Goal: Transaction & Acquisition: Subscribe to service/newsletter

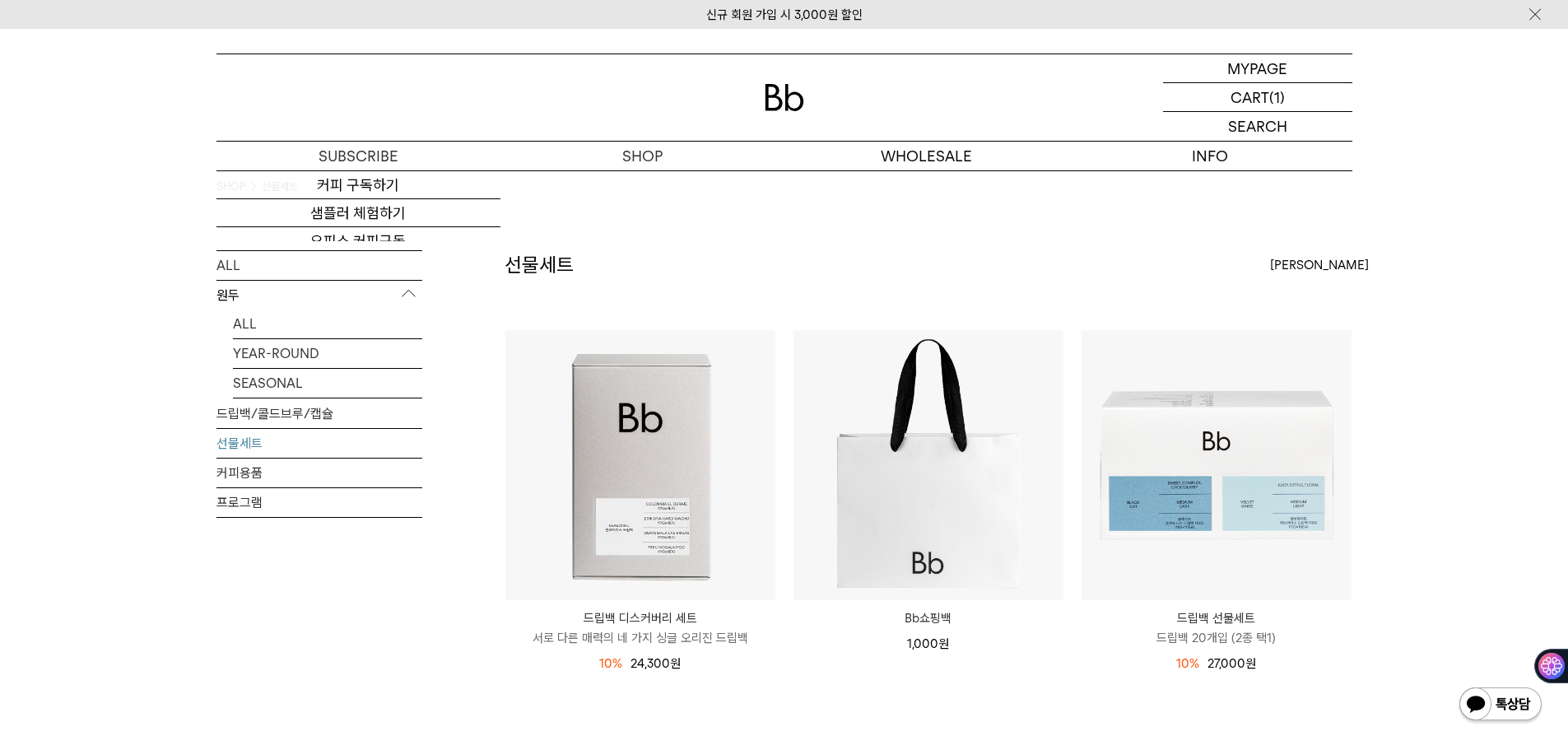
click at [67, 271] on div "SHOP 선물세트 ALL 원두 ALL YEAR-ROUND SEASONAL 드립백/콜드브루/캡슐 선물세트 커피용품 프로그램 선물세트" at bounding box center [784, 513] width 1568 height 685
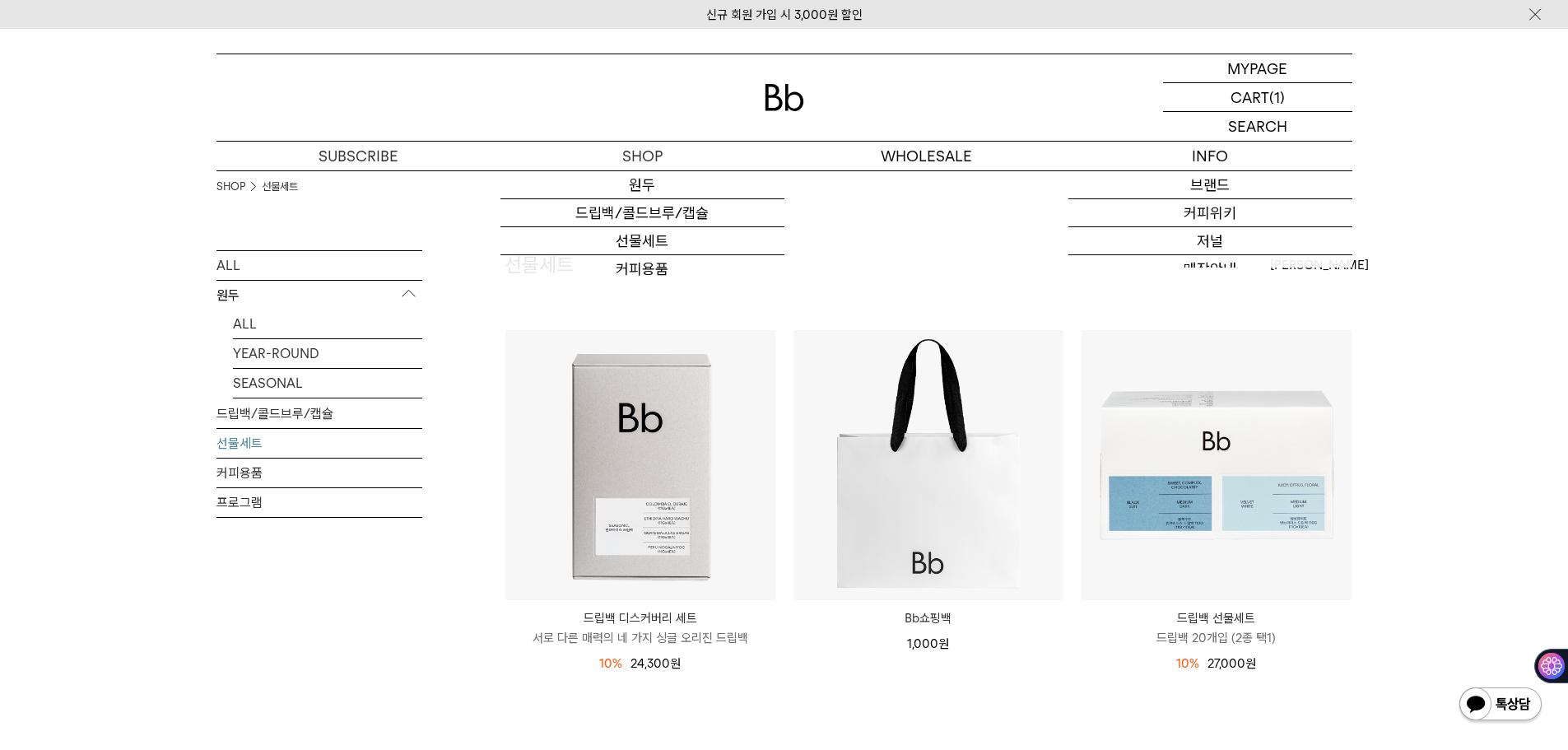
click at [800, 106] on img at bounding box center [784, 97] width 39 height 28
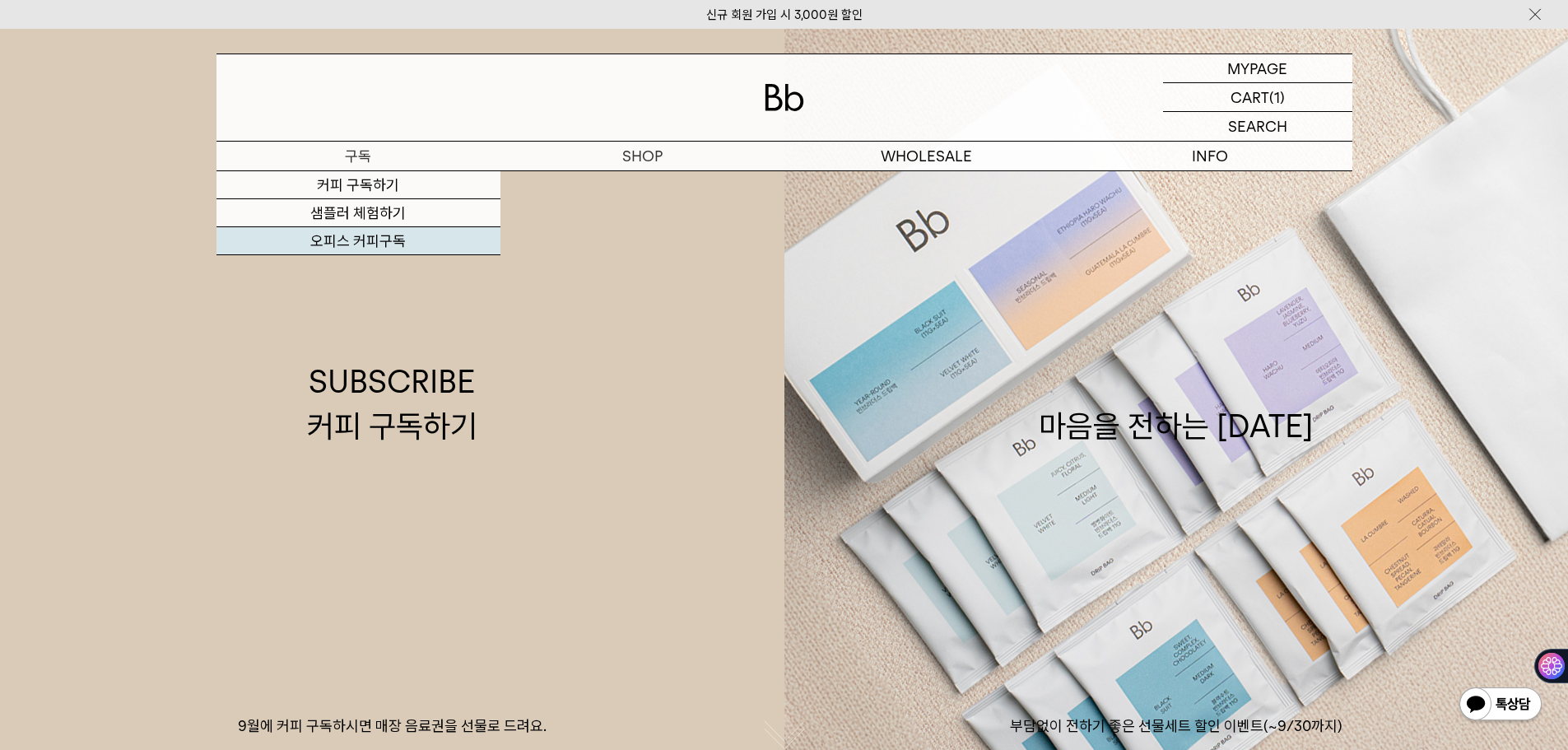
click at [358, 239] on link "오피스 커피구독" at bounding box center [358, 241] width 284 height 28
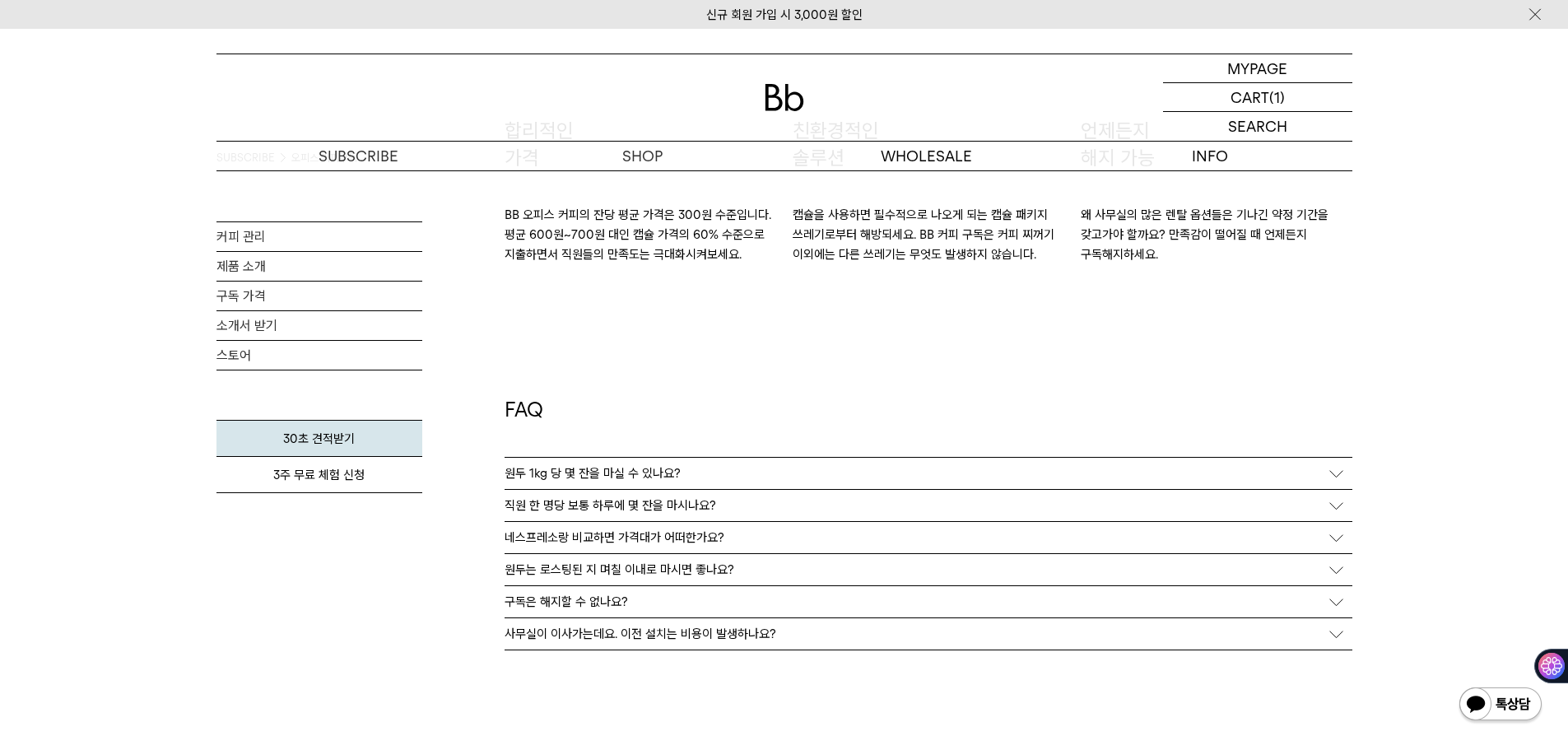
scroll to position [2934, 0]
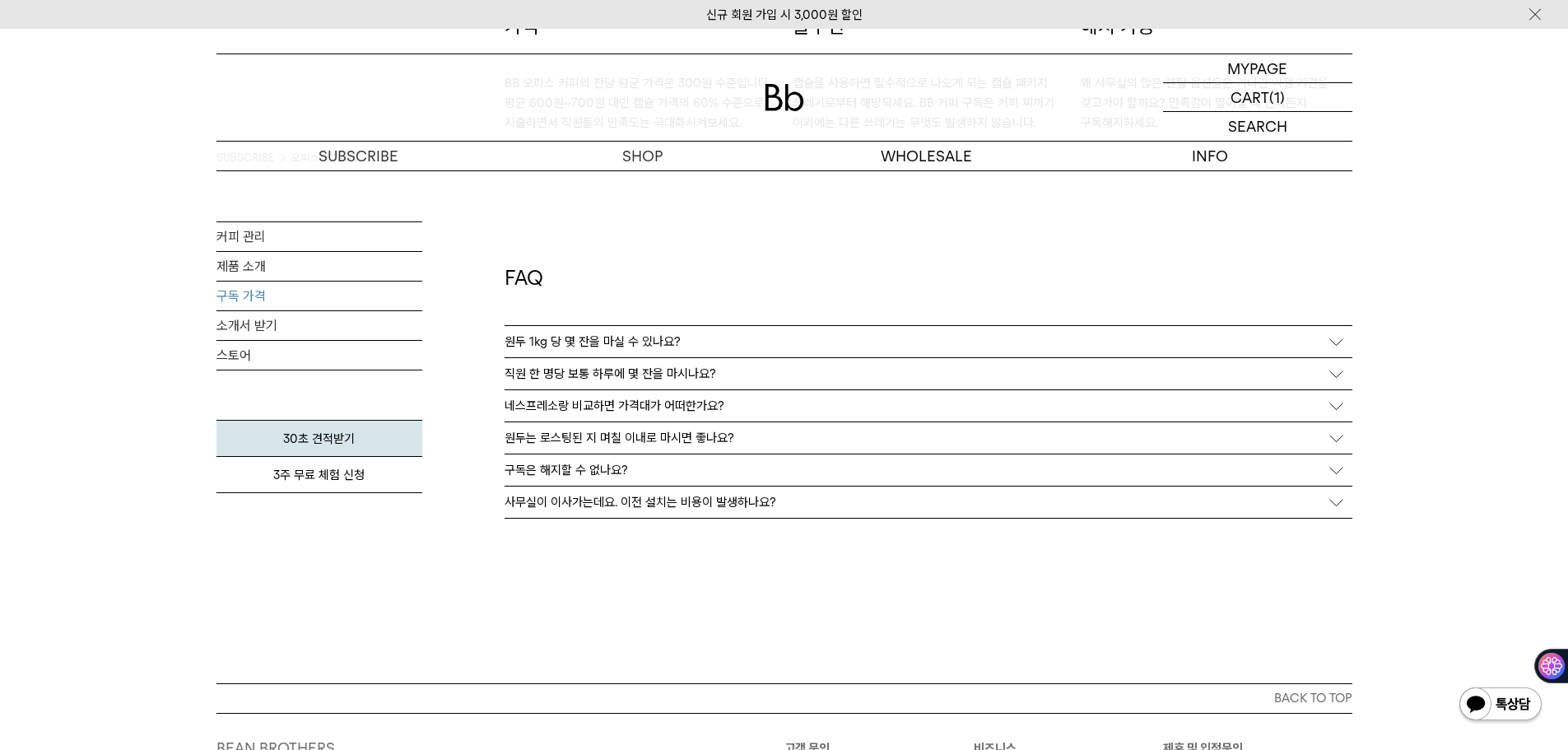
drag, startPoint x: 235, startPoint y: 291, endPoint x: 253, endPoint y: 305, distance: 22.8
click at [235, 291] on link "구독 가격" at bounding box center [319, 296] width 206 height 28
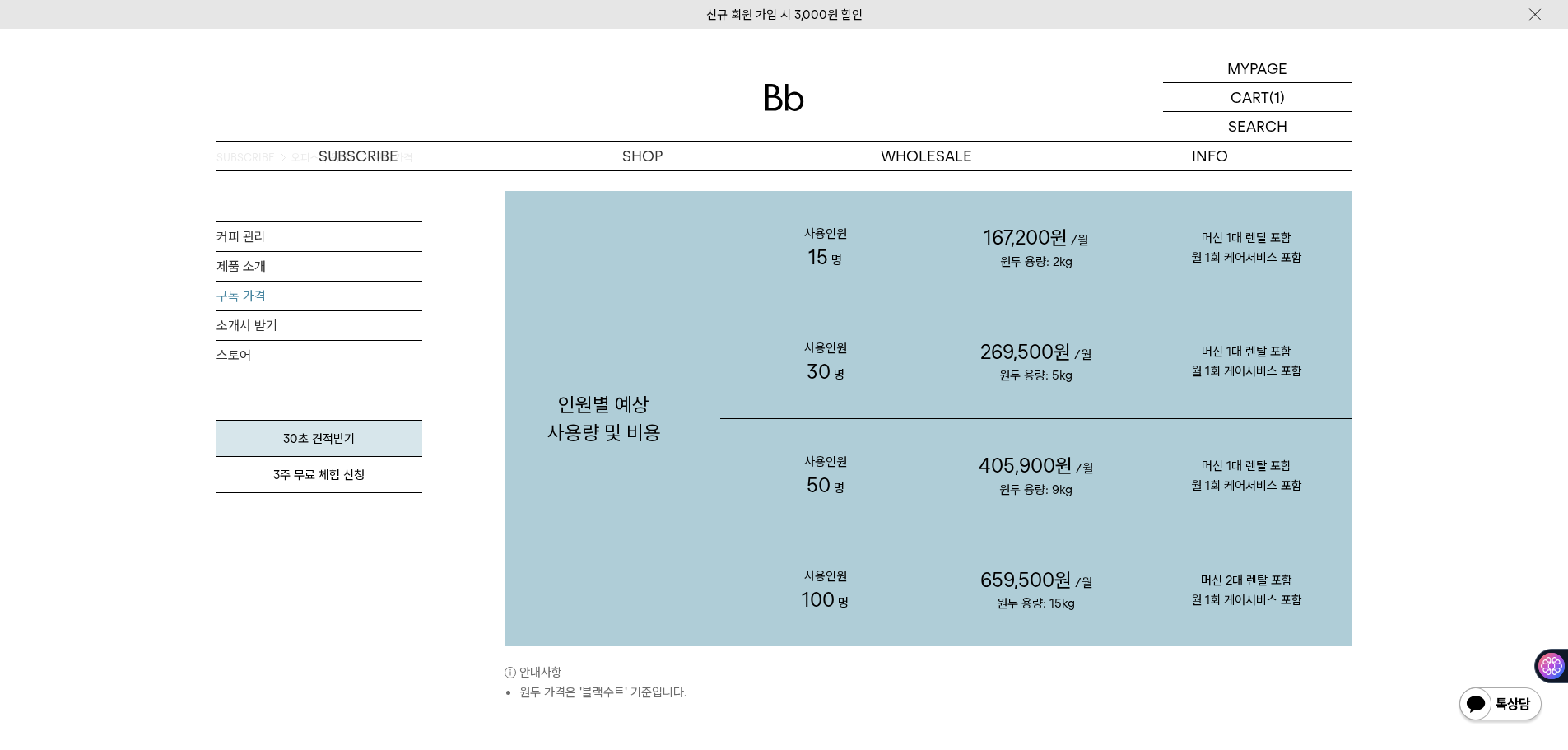
scroll to position [1646, 0]
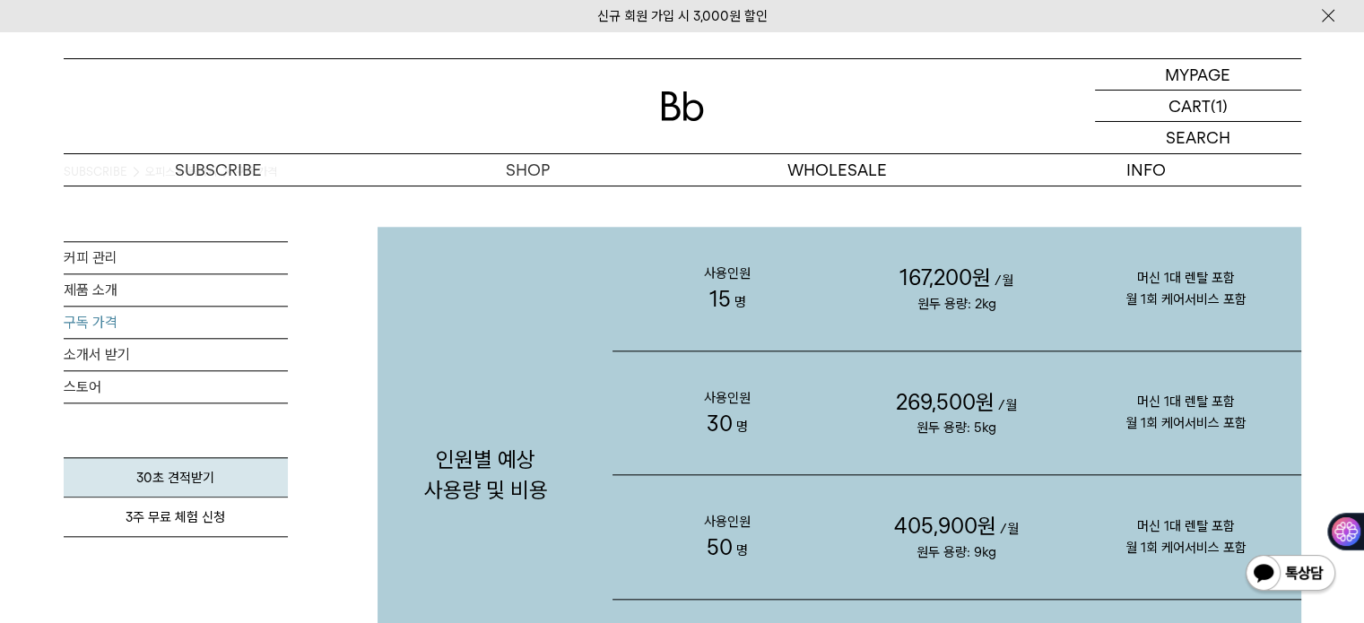
click at [128, 108] on div at bounding box center [682, 106] width 1237 height 94
click at [565, 512] on p "인원별 예상 사용량 및 비용" at bounding box center [486, 475] width 218 height 496
